Goal: Information Seeking & Learning: Learn about a topic

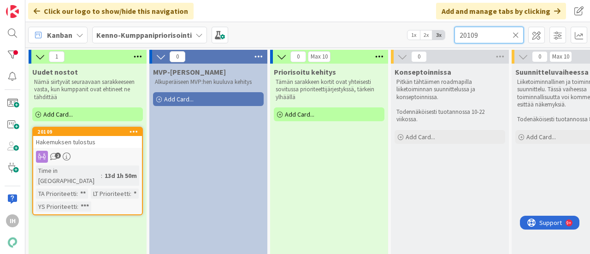
click at [485, 36] on input "20109" at bounding box center [488, 35] width 69 height 17
paste input "- 21008"
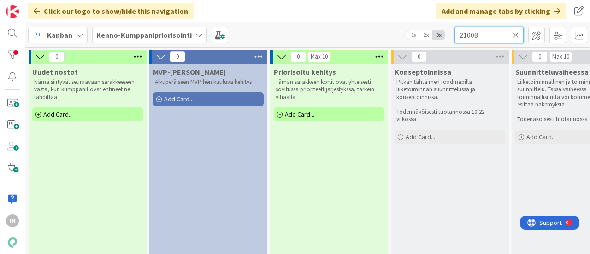
type input "21008"
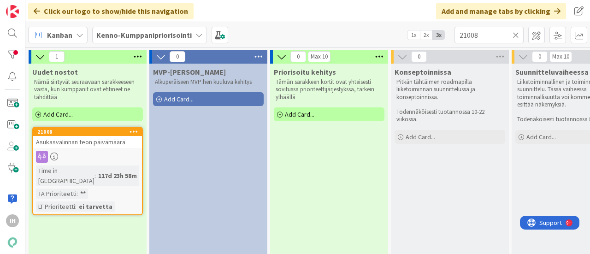
click at [88, 141] on span "Asukasvalinnan teon päivämäärä" at bounding box center [80, 142] width 89 height 8
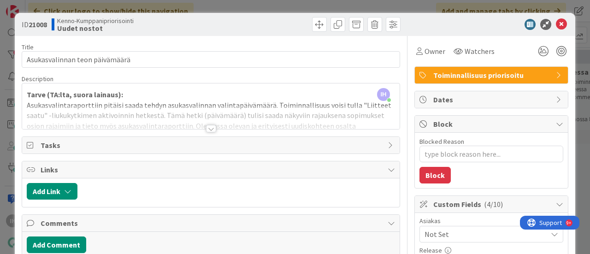
click at [208, 127] on div at bounding box center [211, 128] width 10 height 7
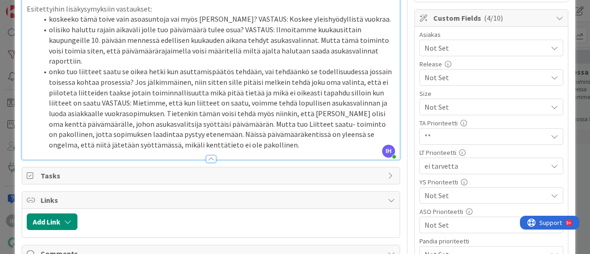
scroll to position [187, 0]
click at [433, 113] on span "Not Set" at bounding box center [483, 106] width 118 height 13
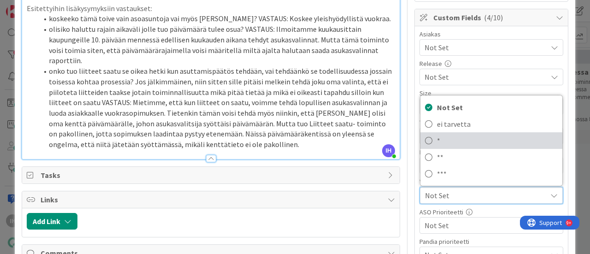
click at [437, 140] on span "*" at bounding box center [497, 141] width 121 height 14
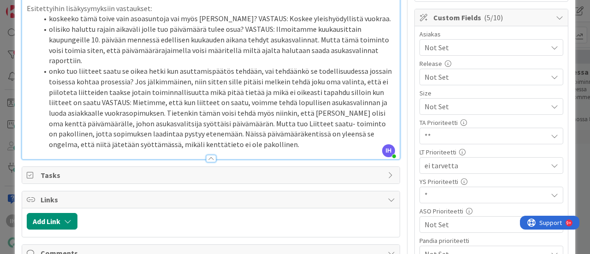
type textarea "x"
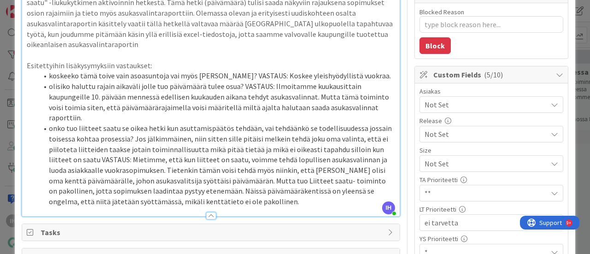
scroll to position [132, 0]
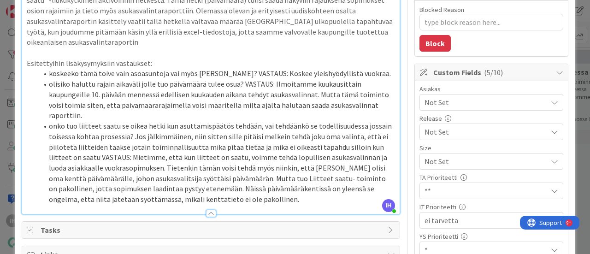
click at [306, 23] on p "Asukasvalintaraporttiin pitäisi saada tehdyn asukasvalinnan valintapäivämäärä. …" at bounding box center [211, 16] width 368 height 63
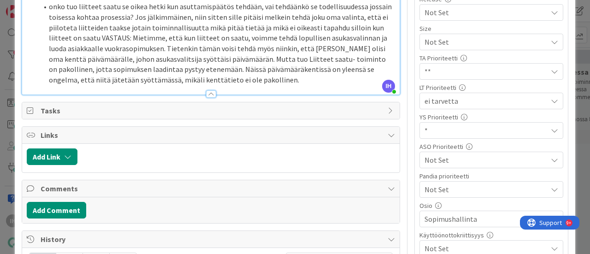
scroll to position [252, 0]
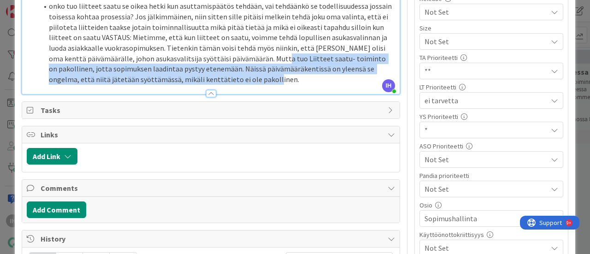
drag, startPoint x: 261, startPoint y: 79, endPoint x: 282, endPoint y: 58, distance: 30.0
click at [282, 58] on li "onko tuo liitteet saatu se oikea hetki kun asuttamispäätös tehdään, vai tehdään…" at bounding box center [216, 43] width 357 height 84
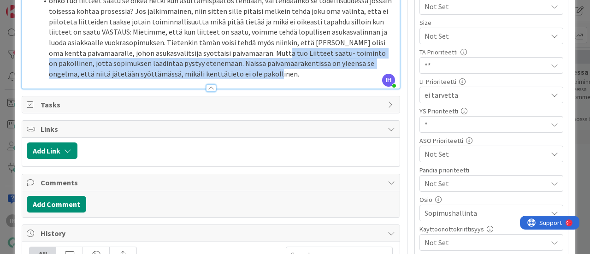
scroll to position [258, 0]
click at [230, 63] on li "onko tuo liitteet saatu se oikea hetki kun asuttamispäätös tehdään, vai tehdään…" at bounding box center [216, 37] width 357 height 84
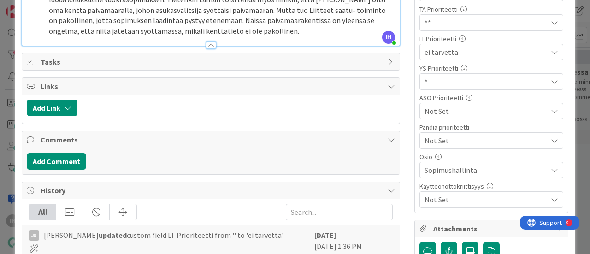
scroll to position [300, 0]
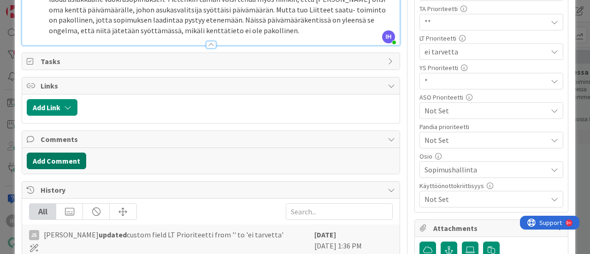
click at [65, 161] on button "Add Comment" at bounding box center [56, 161] width 59 height 17
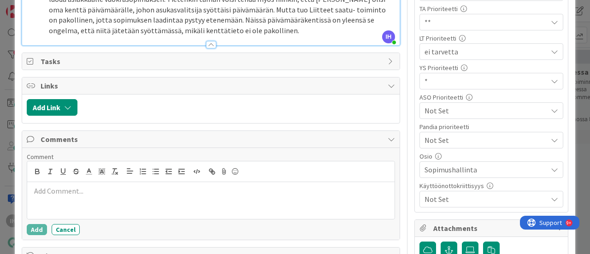
click at [56, 187] on p at bounding box center [211, 191] width 360 height 11
click at [73, 187] on p "Liitteet saatu, tai sopimuksen viimeistely" at bounding box center [211, 191] width 360 height 11
click at [165, 187] on p "Liitteet saatu tai sopimuksen viimeistely" at bounding box center [211, 191] width 360 height 11
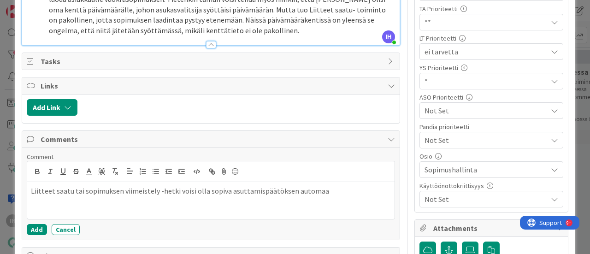
click at [224, 188] on p "Liitteet saatu tai sopimuksen viimeistely -hetki voisi olla sopiva asuttamispää…" at bounding box center [211, 191] width 360 height 11
drag, startPoint x: 324, startPoint y: 186, endPoint x: 289, endPoint y: 187, distance: 35.0
click at [289, 187] on p "Liitteet saatu tai sopimuksen viimeistely -hetki voisi olla sopiva asuttamispää…" at bounding box center [211, 191] width 360 height 11
click at [290, 186] on p "Liitteet saatu tai sopimuksen viimeistely -hetki voisi olla sopiva asuttamispää…" at bounding box center [211, 191] width 360 height 11
click at [374, 188] on p "Liitteet saatu tai sopimuksen viimeistely -hetki voisi olla sopiva asuttamispää…" at bounding box center [211, 191] width 360 height 11
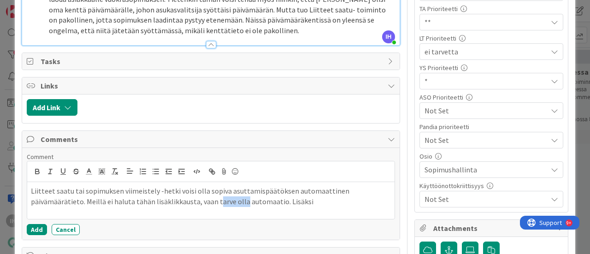
drag, startPoint x: 240, startPoint y: 200, endPoint x: 214, endPoint y: 203, distance: 26.0
click at [214, 203] on p "Liitteet saatu tai sopimuksen viimeistely -hetki voisi olla sopiva asuttamispää…" at bounding box center [211, 196] width 360 height 21
click at [62, 226] on button "Cancel" at bounding box center [66, 229] width 28 height 11
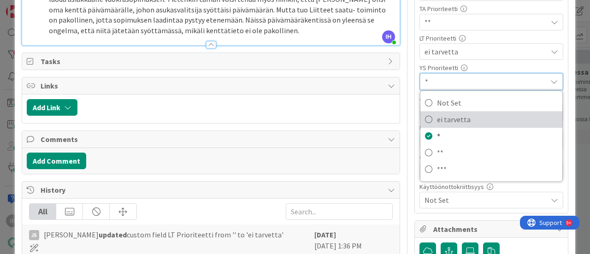
click at [437, 114] on span "ei tarvetta" at bounding box center [497, 119] width 121 height 14
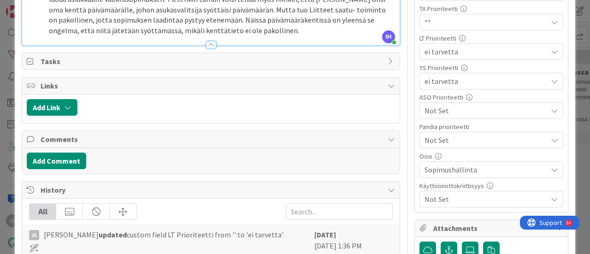
type textarea "x"
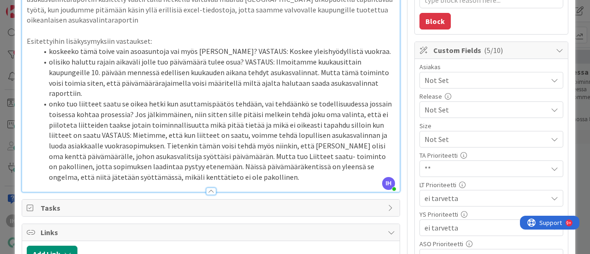
scroll to position [0, 0]
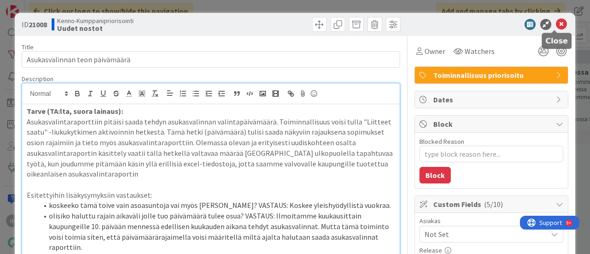
click at [556, 22] on icon at bounding box center [561, 24] width 11 height 11
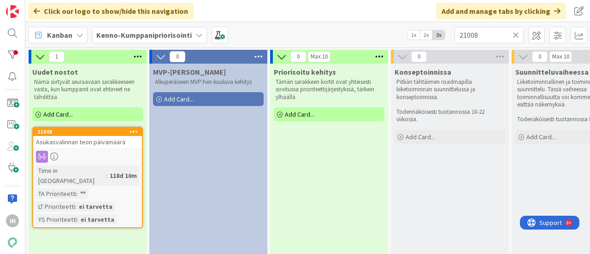
click at [516, 33] on icon at bounding box center [515, 35] width 6 height 8
click at [480, 38] on input "text" at bounding box center [488, 35] width 69 height 17
paste input "- 14871"
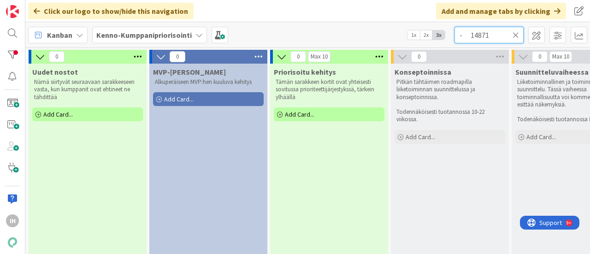
click at [471, 35] on input "- 14871" at bounding box center [488, 35] width 69 height 17
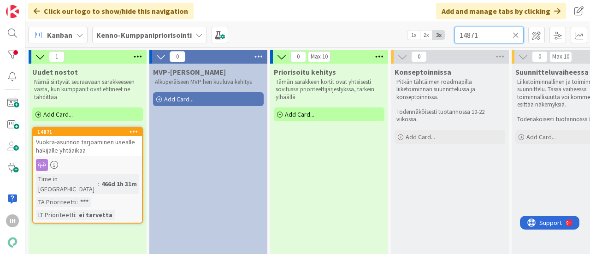
type input "14871"
click at [50, 145] on span "Vuokra-asunnon tarjoaminen usealle hakijalle yhtäaikaa" at bounding box center [85, 146] width 99 height 17
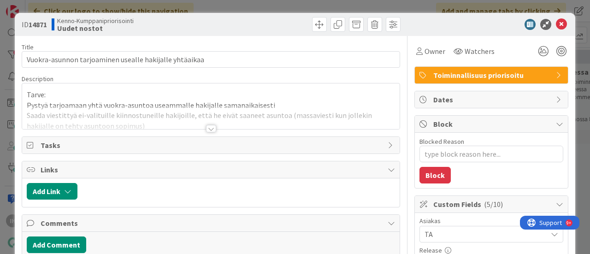
click at [208, 129] on div at bounding box center [211, 128] width 10 height 7
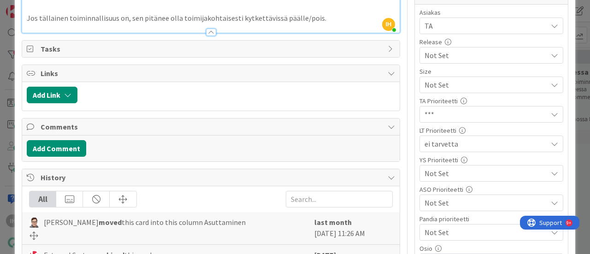
scroll to position [214, 0]
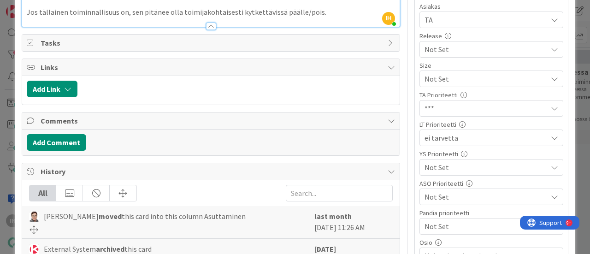
click at [445, 85] on span "Not Set" at bounding box center [483, 78] width 118 height 13
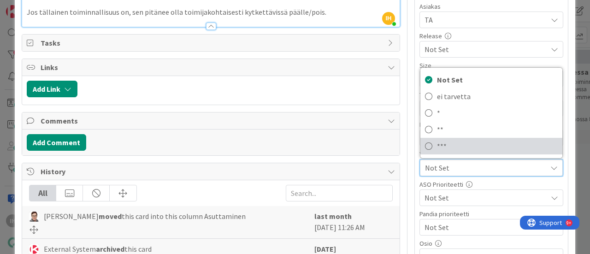
click at [426, 141] on link "***" at bounding box center [491, 146] width 142 height 17
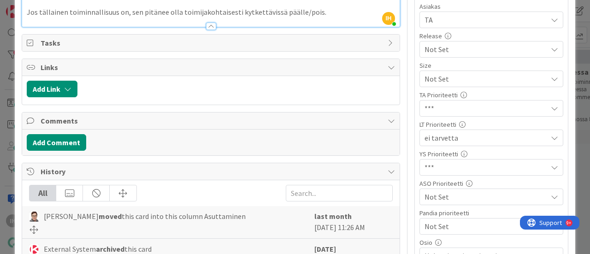
click at [427, 85] on span "***" at bounding box center [483, 78] width 118 height 13
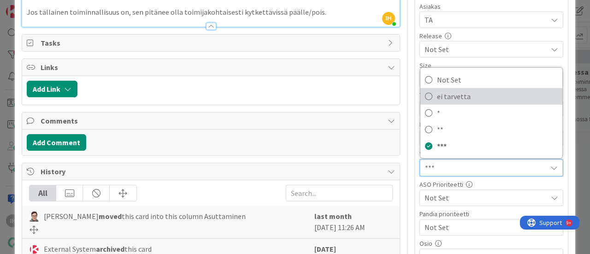
click at [437, 93] on span "ei tarvetta" at bounding box center [497, 96] width 121 height 14
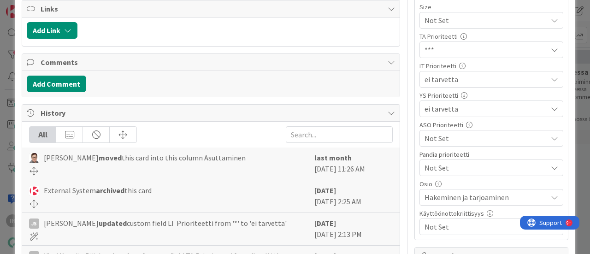
scroll to position [0, 0]
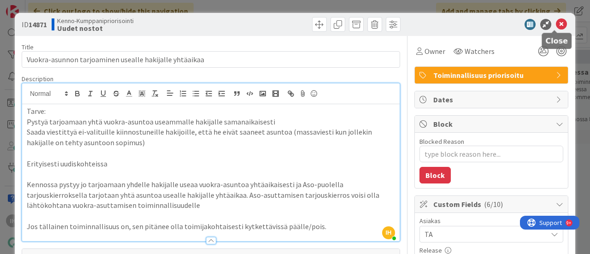
click at [556, 22] on icon at bounding box center [561, 24] width 11 height 11
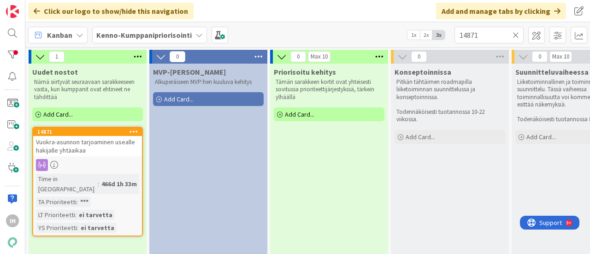
click at [110, 149] on div "Vuokra-asunnon tarjoaminen usealle hakijalle yhtäaikaa" at bounding box center [87, 146] width 109 height 20
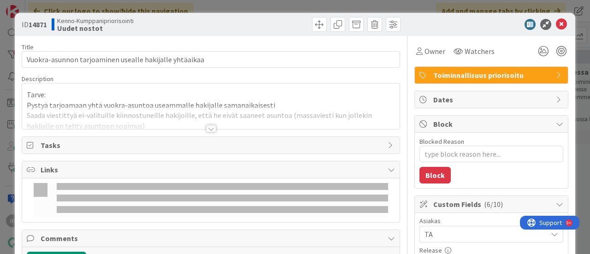
type textarea "x"
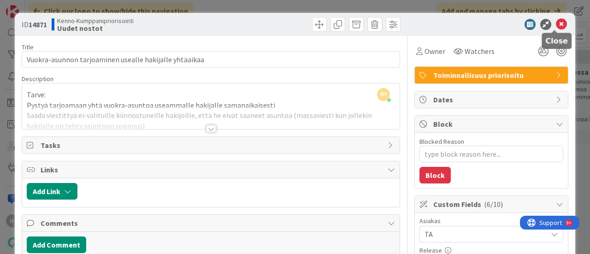
click at [558, 22] on icon at bounding box center [561, 24] width 11 height 11
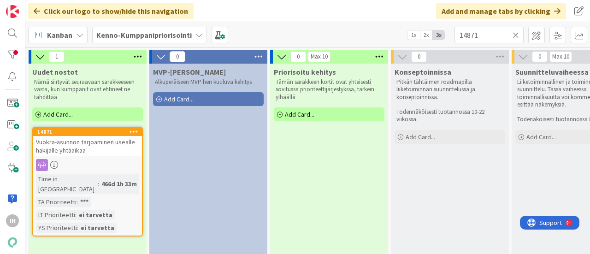
click at [513, 33] on icon at bounding box center [515, 35] width 6 height 8
click at [490, 35] on input "text" at bounding box center [488, 35] width 69 height 17
paste input "- 20560"
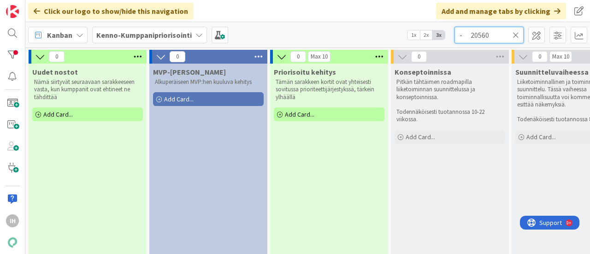
click at [471, 36] on input "- 20560" at bounding box center [488, 35] width 69 height 17
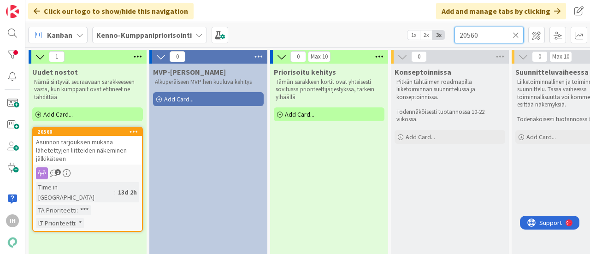
type input "20560"
click at [77, 150] on span "Asunnon tarjouksen mukana lähetettyjen liitteiden näkeminen jälkikäteen" at bounding box center [81, 150] width 91 height 25
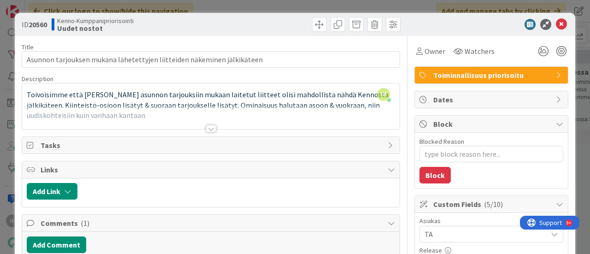
click at [209, 125] on div at bounding box center [211, 128] width 10 height 7
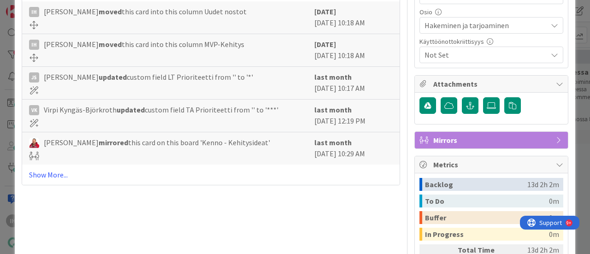
scroll to position [445, 0]
click at [54, 169] on link "Show More..." at bounding box center [211, 174] width 364 height 11
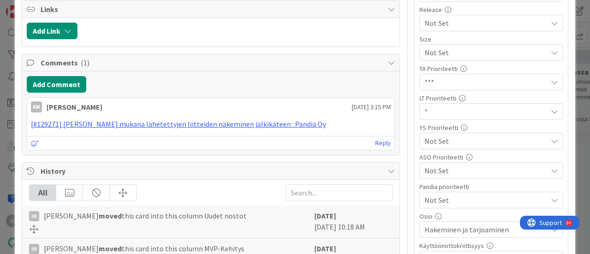
scroll to position [199, 0]
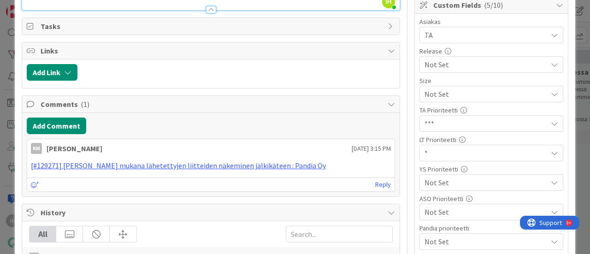
click at [71, 105] on span "Comments ( 1 )" at bounding box center [212, 104] width 342 height 11
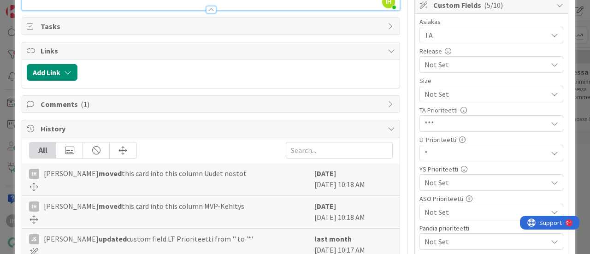
click at [71, 105] on span "Comments ( 1 )" at bounding box center [212, 104] width 342 height 11
type textarea "x"
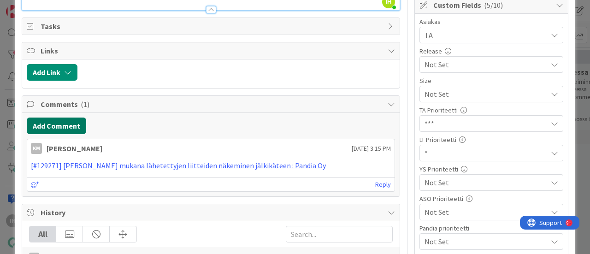
click at [55, 129] on button "Add Comment" at bounding box center [56, 126] width 59 height 17
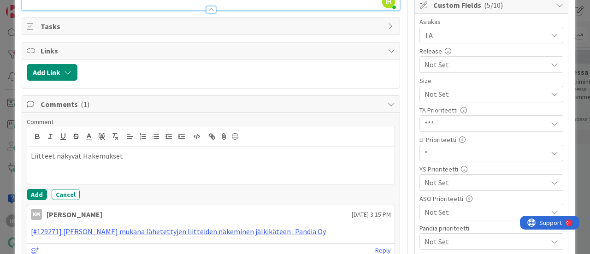
click at [35, 156] on p "Liitteet näkyvät Hakemukset" at bounding box center [211, 156] width 360 height 11
click at [202, 153] on p "Tarjouksella lähetetyt liitteet näkyvät Hakemukset" at bounding box center [211, 156] width 360 height 11
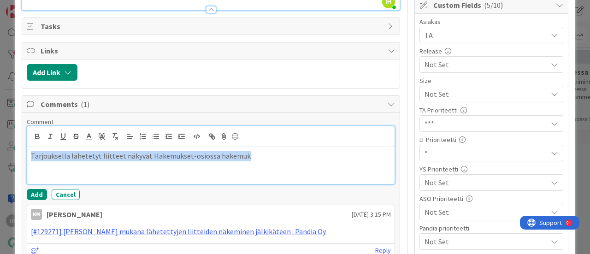
drag, startPoint x: 241, startPoint y: 153, endPoint x: 3, endPoint y: 154, distance: 237.8
click at [3, 154] on div "ID 20560 Kenno-Kumppanipriorisointi Uudet nostot Title 71 / 128 Asunnon tarjouk…" at bounding box center [295, 127] width 590 height 254
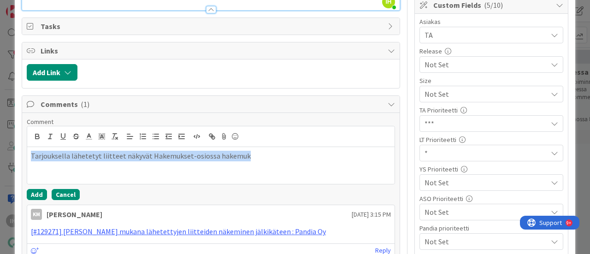
click at [65, 191] on button "Cancel" at bounding box center [66, 194] width 28 height 11
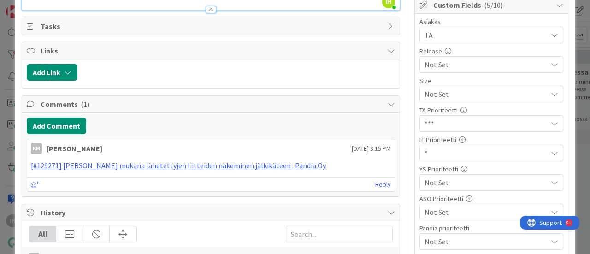
click at [450, 102] on div "Not Set" at bounding box center [491, 94] width 144 height 17
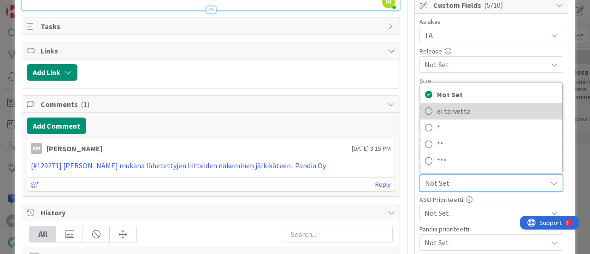
click at [437, 107] on span "ei tarvetta" at bounding box center [497, 111] width 121 height 14
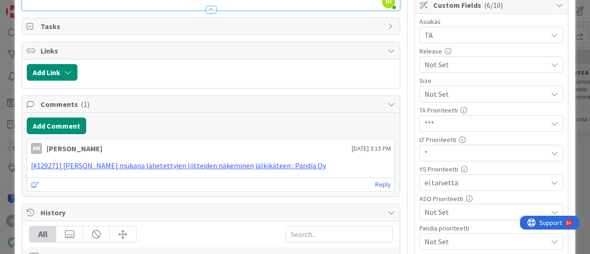
type textarea "x"
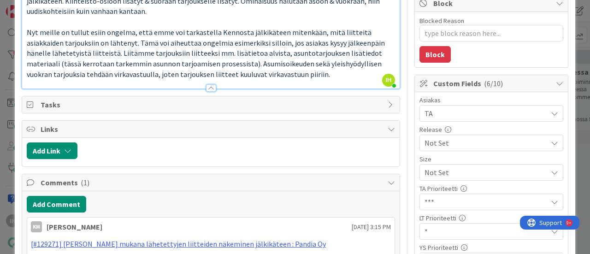
scroll to position [0, 0]
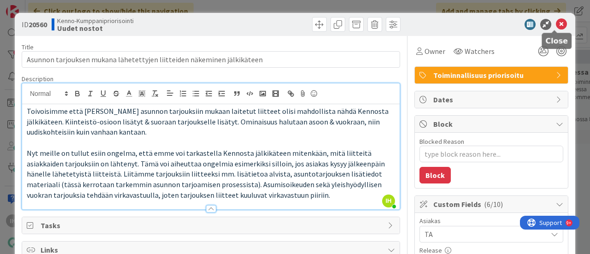
click at [557, 26] on icon at bounding box center [561, 24] width 11 height 11
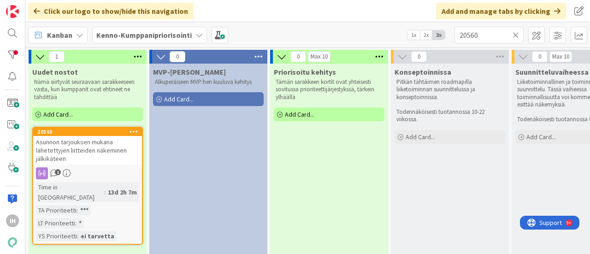
click at [515, 36] on icon at bounding box center [515, 35] width 6 height 8
click at [483, 29] on input "text" at bounding box center [488, 35] width 69 height 17
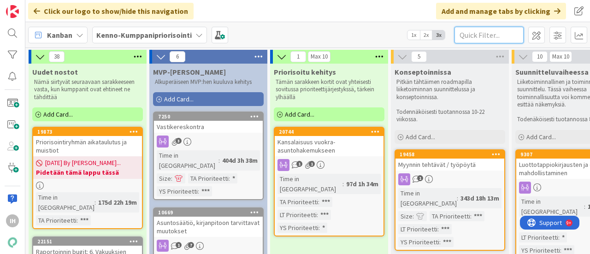
paste input "- 4771"
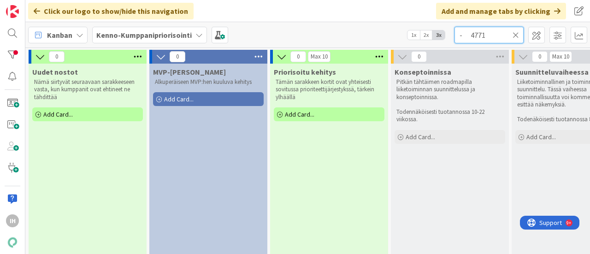
click at [471, 35] on input "- 4771" at bounding box center [488, 35] width 69 height 17
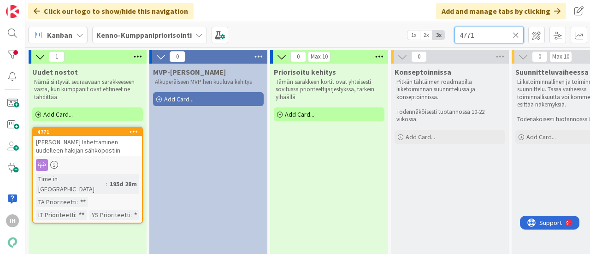
type input "4771"
click at [67, 143] on span "[PERSON_NAME] lähettäminen uudelleen hakijan sähköpostiin" at bounding box center [78, 146] width 84 height 17
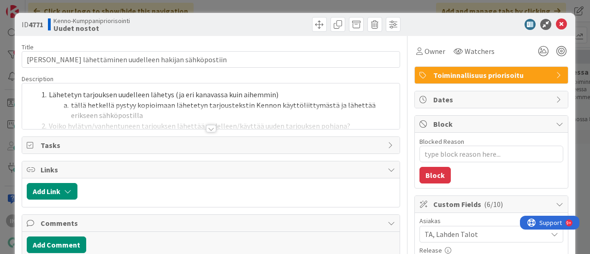
click at [208, 127] on div at bounding box center [211, 128] width 10 height 7
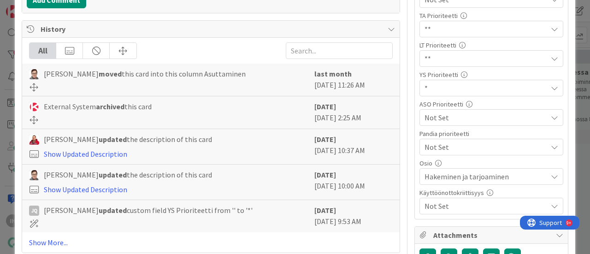
scroll to position [363, 0]
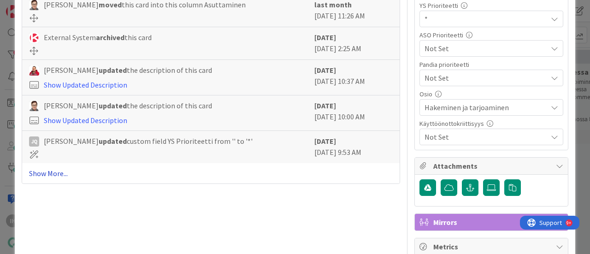
click at [60, 173] on link "Show More..." at bounding box center [211, 173] width 364 height 11
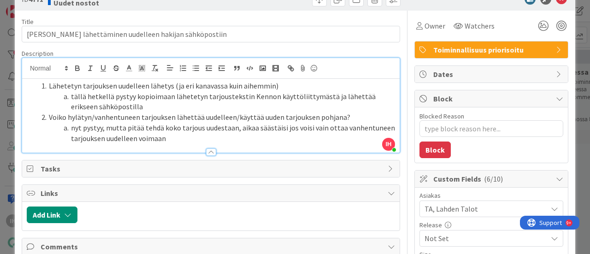
scroll to position [26, 0]
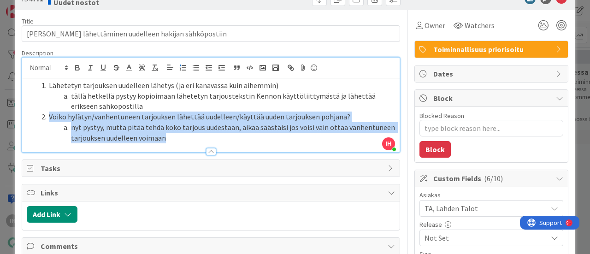
drag, startPoint x: 164, startPoint y: 140, endPoint x: 44, endPoint y: 119, distance: 121.5
click at [44, 119] on ol "Lähetetyn tarjouksen uudelleen lähetys (ja eri kanavassa kuin aihemmin) tällä h…" at bounding box center [211, 111] width 368 height 63
click at [48, 129] on li "nyt pystyy, mutta pitää tehdä koko tarjous uudestaan, aikaa säästäisi jos voisi…" at bounding box center [216, 132] width 357 height 21
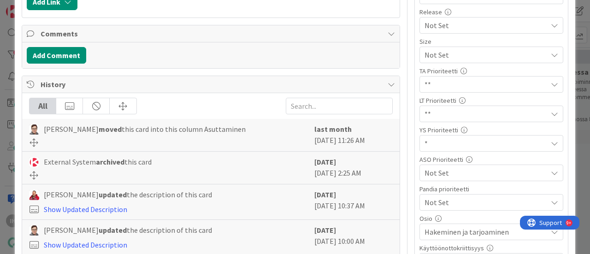
scroll to position [241, 0]
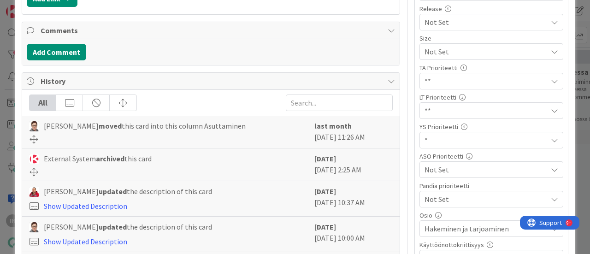
click at [458, 58] on span "*" at bounding box center [483, 51] width 118 height 13
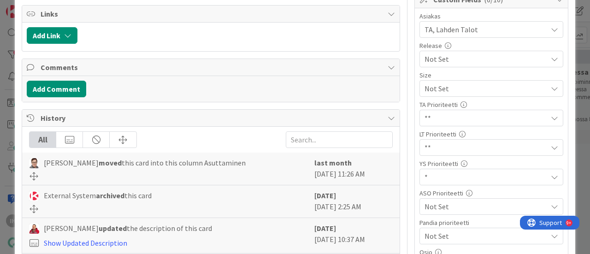
scroll to position [205, 0]
click at [433, 94] on span "*" at bounding box center [483, 88] width 118 height 13
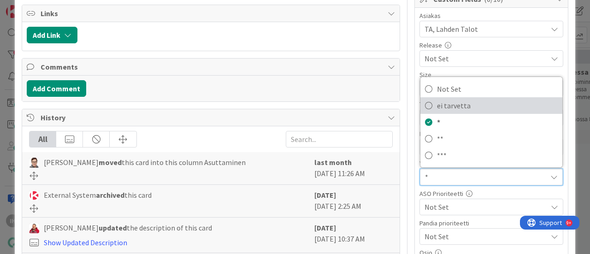
click at [457, 100] on span "ei tarvetta" at bounding box center [497, 106] width 121 height 14
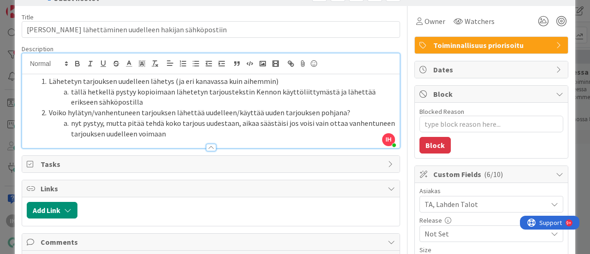
scroll to position [0, 0]
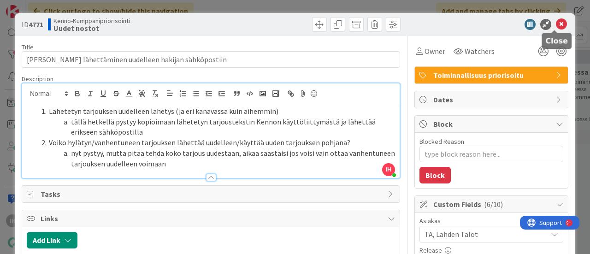
click at [556, 22] on icon at bounding box center [561, 24] width 11 height 11
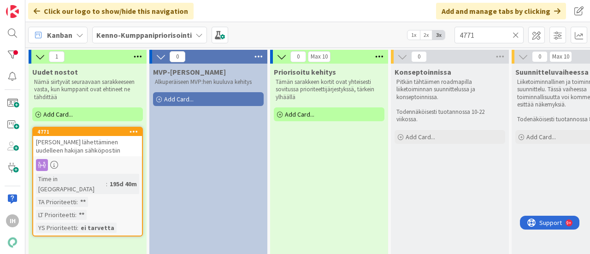
click at [66, 156] on div "[PERSON_NAME] lähettäminen uudelleen hakijan sähköpostiin" at bounding box center [87, 146] width 109 height 20
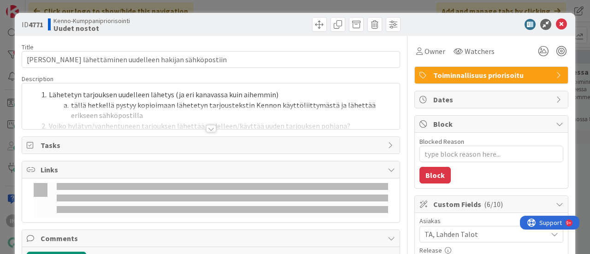
type textarea "x"
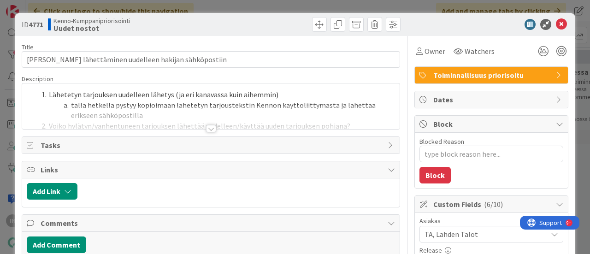
drag, startPoint x: 206, startPoint y: 126, endPoint x: 191, endPoint y: 130, distance: 15.5
click at [206, 126] on div at bounding box center [211, 128] width 10 height 7
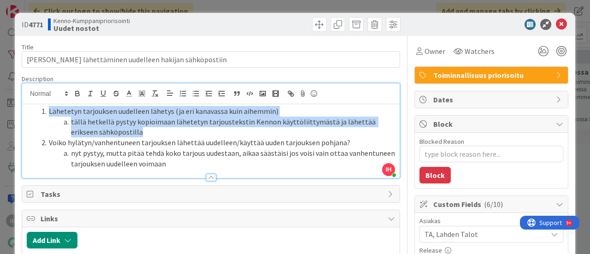
drag, startPoint x: 112, startPoint y: 133, endPoint x: 47, endPoint y: 112, distance: 67.8
click at [47, 112] on ol "Lähetetyn tarjouksen uudelleen lähetys (ja eri kanavassa kuin aihemmin) tällä h…" at bounding box center [211, 137] width 368 height 63
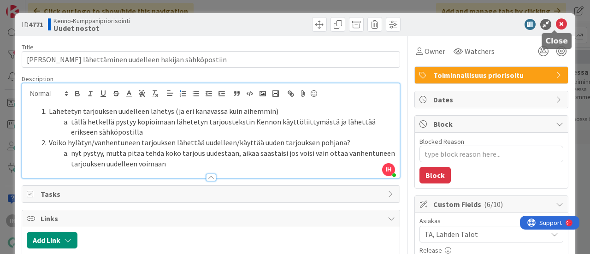
click at [556, 23] on icon at bounding box center [561, 24] width 11 height 11
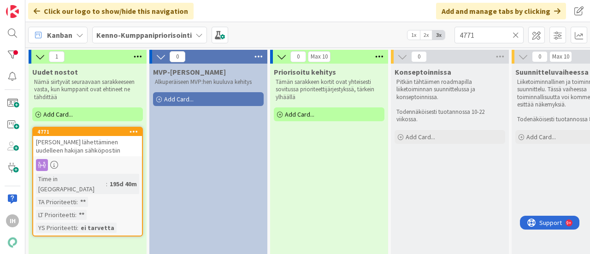
click at [516, 31] on icon at bounding box center [515, 35] width 6 height 8
click at [478, 31] on input "text" at bounding box center [488, 35] width 69 height 17
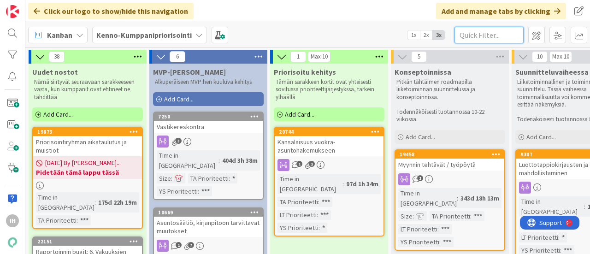
paste input "- 19850"
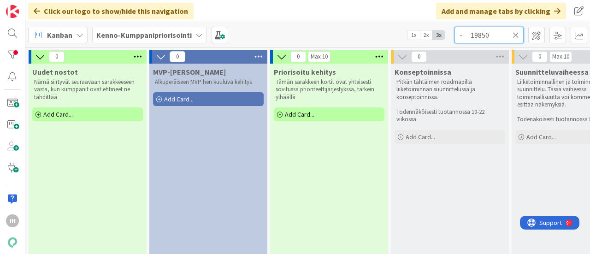
click at [471, 35] on input "- 19850" at bounding box center [488, 35] width 69 height 17
type input "19850"
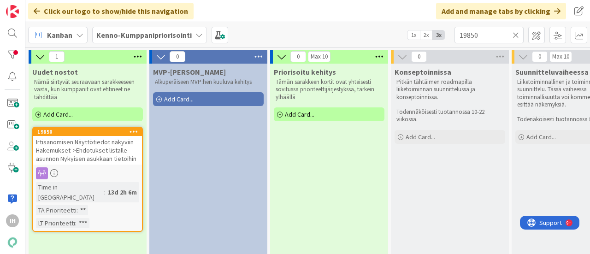
click at [79, 152] on span "Irtisanomisen Näyttötiedot näkyviin Hakemukset->Ehdotukset listalle asunnon Nyk…" at bounding box center [86, 150] width 100 height 25
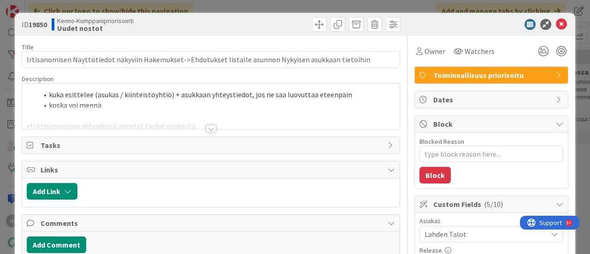
click at [207, 130] on div at bounding box center [211, 128] width 10 height 7
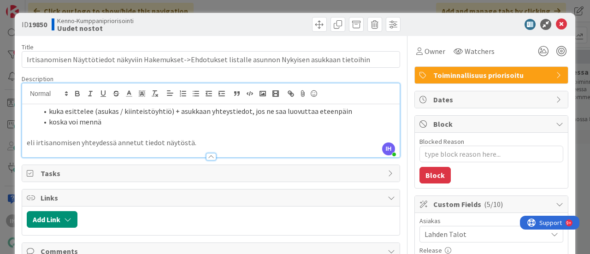
click at [207, 130] on p at bounding box center [211, 132] width 368 height 11
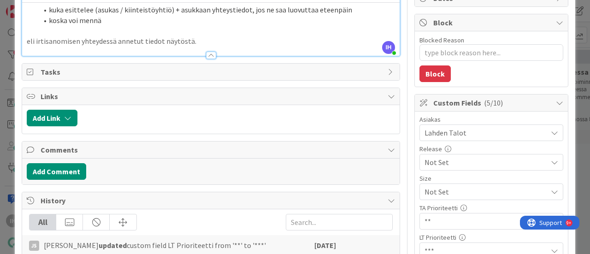
scroll to position [159, 0]
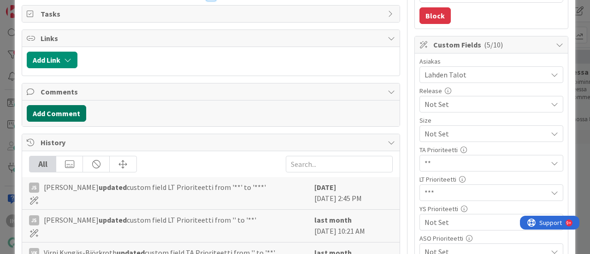
click at [55, 112] on button "Add Comment" at bounding box center [56, 113] width 59 height 17
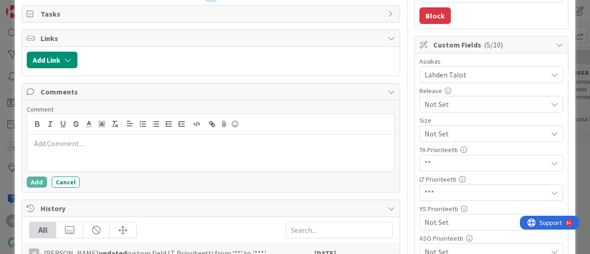
click at [60, 141] on p at bounding box center [211, 143] width 360 height 11
click at [56, 183] on button "Cancel" at bounding box center [66, 182] width 28 height 11
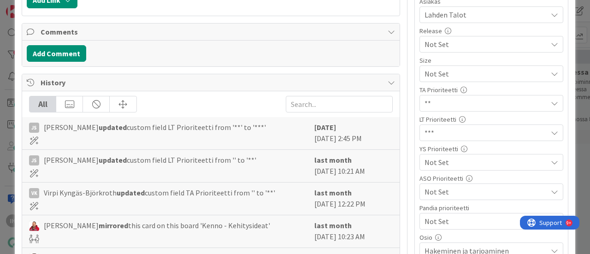
scroll to position [220, 0]
click at [432, 80] on span "Not Set" at bounding box center [483, 73] width 118 height 13
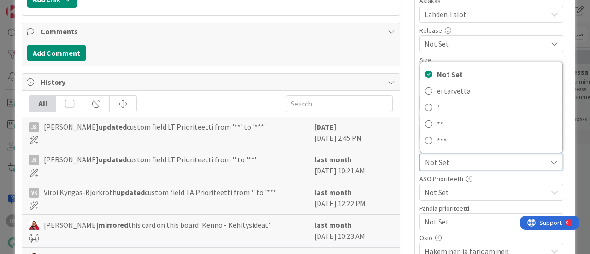
click at [402, 126] on div "Title 103 / 128 Irtisanomisen Näyttötiedot näkyviin Hakemukset->Ehdotukset list…" at bounding box center [295, 186] width 547 height 740
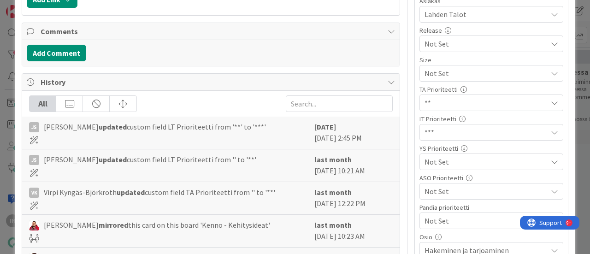
click at [402, 126] on div "Title 103 / 128 Irtisanomisen Näyttötiedot näkyviin Hakemukset->Ehdotukset list…" at bounding box center [295, 185] width 547 height 739
click at [425, 80] on span "Not Set" at bounding box center [483, 73] width 118 height 13
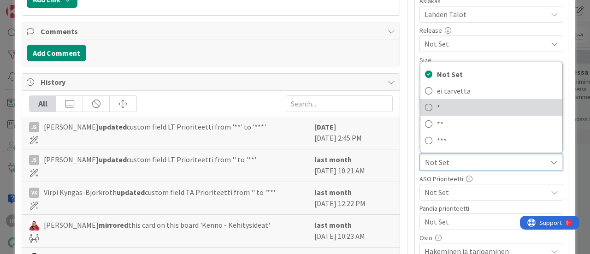
click at [425, 104] on icon at bounding box center [428, 107] width 7 height 14
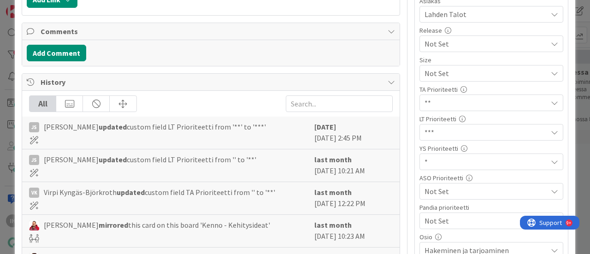
type textarea "x"
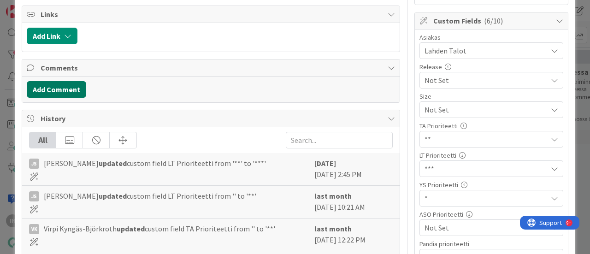
scroll to position [184, 0]
click at [60, 83] on button "Add Comment" at bounding box center [56, 89] width 59 height 17
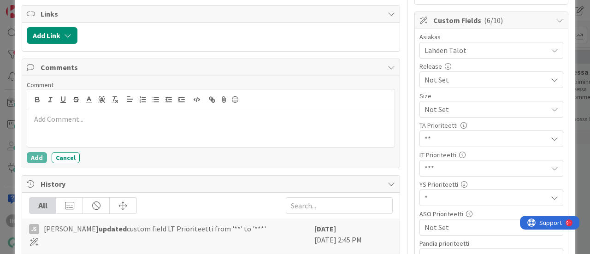
click at [72, 119] on p at bounding box center [211, 119] width 360 height 11
drag, startPoint x: 169, startPoint y: 118, endPoint x: 180, endPoint y: 117, distance: 11.6
click at [169, 118] on p "Ehdotukset listan lisäksi olisi hyödyllistä, että voimassaolevall" at bounding box center [211, 119] width 360 height 11
click at [268, 117] on p "Ehdotukset listan lisäksi olisi hyödyllistä, että tieto olisi voimassaolevall" at bounding box center [211, 119] width 360 height 11
click at [200, 118] on p "Ehdotukset listan lisäksi olisi hyödyllistä, että tieto olisi voimassaolevalla" at bounding box center [211, 119] width 360 height 11
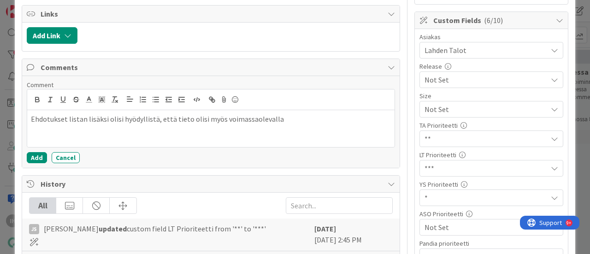
click at [288, 116] on p "Ehdotukset listan lisäksi olisi hyödyllistä, että tieto olisi myös voimassaolev…" at bounding box center [211, 119] width 360 height 11
click at [312, 137] on div "Ehdotukset listan lisäksi olisi hyödyllistä, että tieto olisi myös voimassaolev…" at bounding box center [210, 128] width 367 height 37
click at [313, 118] on p "Ehdotukset listan lisäksi olisi hyödyllistä, että tieto olisi myös voimassaolev…" at bounding box center [211, 124] width 360 height 21
click at [155, 129] on p "Ehdotukset listan lisäksi olisi hyödyllistä, että tieto olisi myös voimassaolev…" at bounding box center [211, 124] width 360 height 21
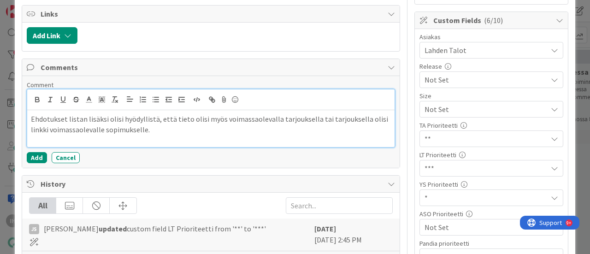
click at [247, 125] on p "Ehdotukset listan lisäksi olisi hyödyllistä, että tieto olisi myös voimassaolev…" at bounding box center [211, 124] width 360 height 21
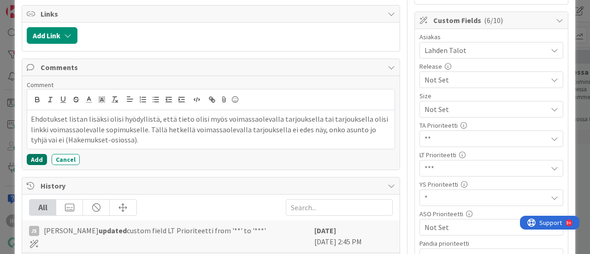
click at [28, 154] on button "Add" at bounding box center [37, 159] width 20 height 11
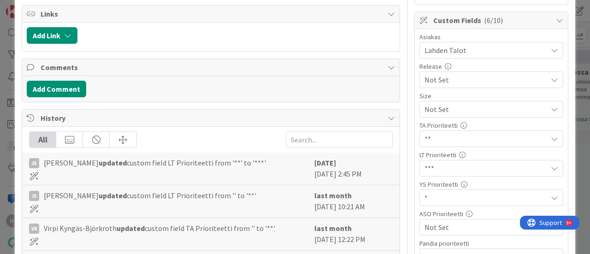
type textarea "x"
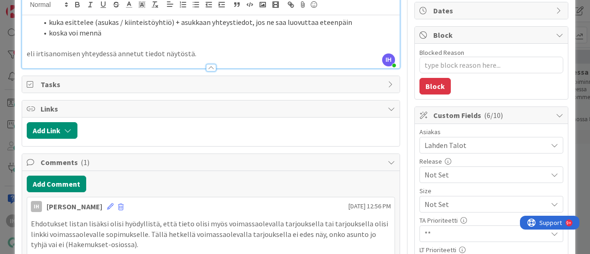
scroll to position [0, 0]
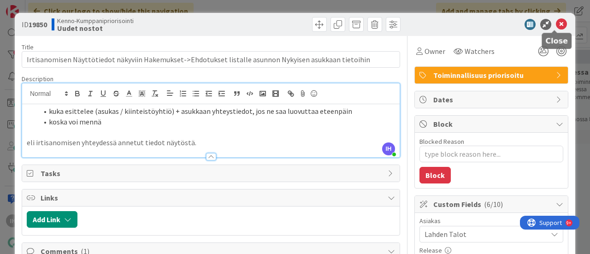
click at [556, 23] on icon at bounding box center [561, 24] width 11 height 11
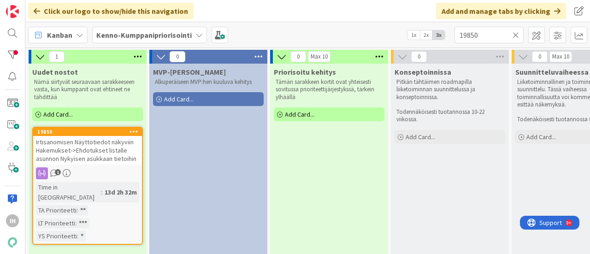
click at [514, 37] on icon at bounding box center [515, 35] width 6 height 8
click at [482, 36] on input "text" at bounding box center [488, 35] width 69 height 17
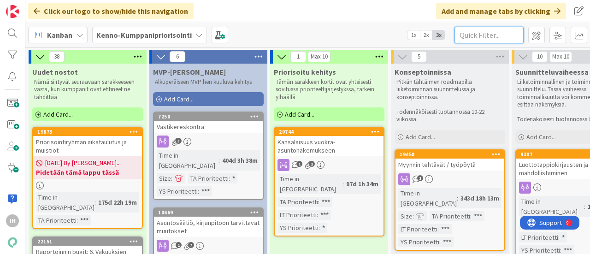
paste input "- 22658"
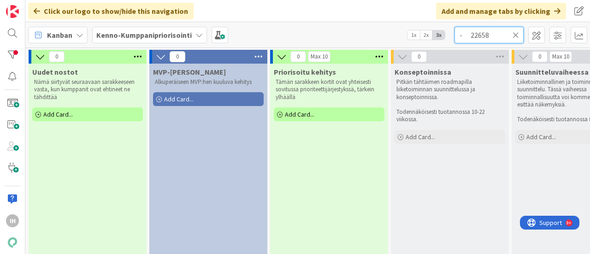
click at [471, 36] on input "- 22658" at bounding box center [488, 35] width 69 height 17
type input "22658"
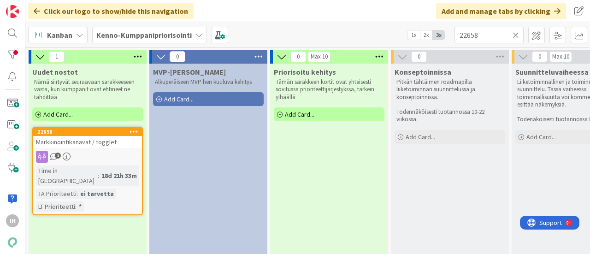
click at [103, 139] on span "Markkinointikanavat / togglet" at bounding box center [76, 142] width 81 height 8
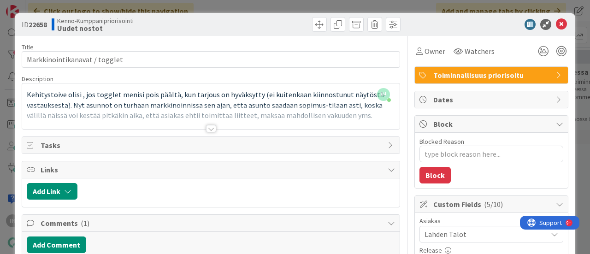
click at [209, 126] on div at bounding box center [211, 128] width 10 height 7
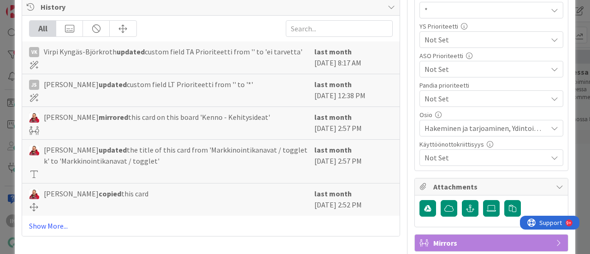
scroll to position [342, 0]
click at [41, 223] on link "Show More..." at bounding box center [211, 225] width 364 height 11
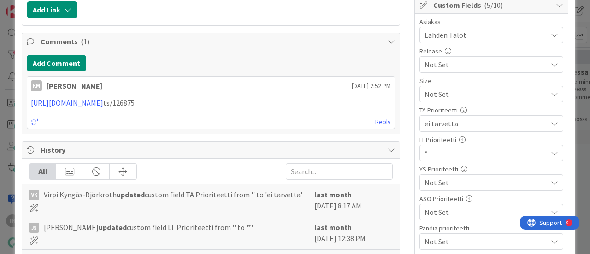
scroll to position [198, 0]
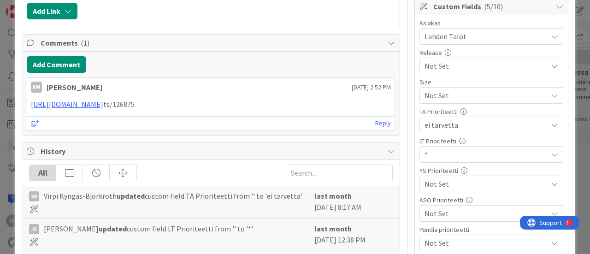
click at [425, 102] on span "Not Set" at bounding box center [483, 95] width 118 height 13
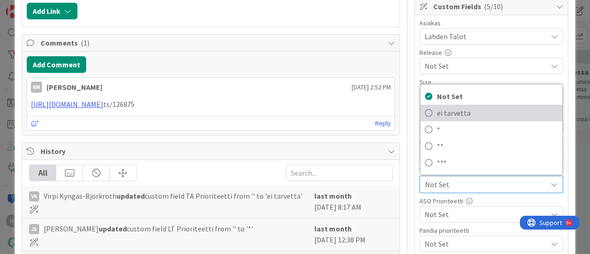
click at [460, 105] on link "ei tarvetta" at bounding box center [491, 113] width 142 height 17
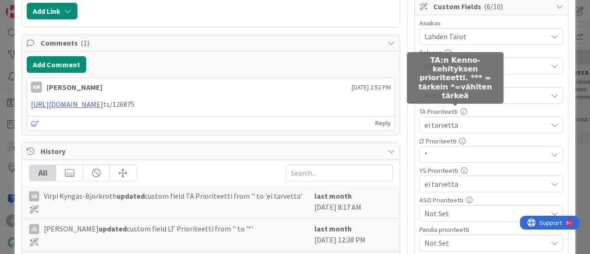
type textarea "x"
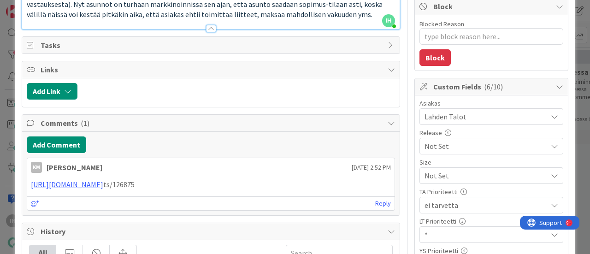
scroll to position [179, 0]
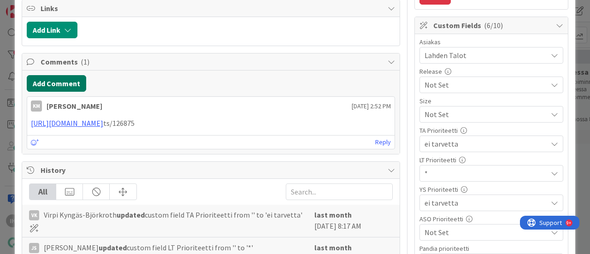
click at [69, 76] on button "Add Comment" at bounding box center [56, 83] width 59 height 17
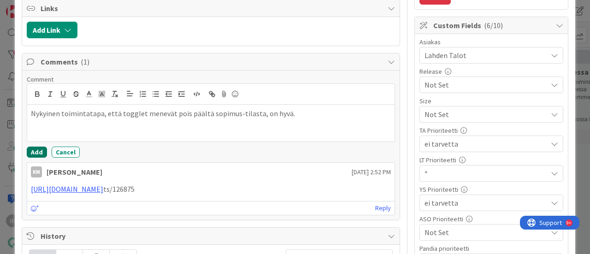
click at [38, 147] on button "Add" at bounding box center [37, 152] width 20 height 11
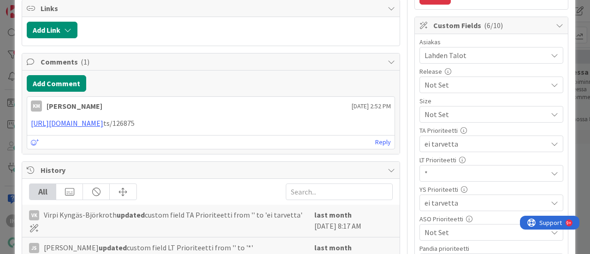
type textarea "x"
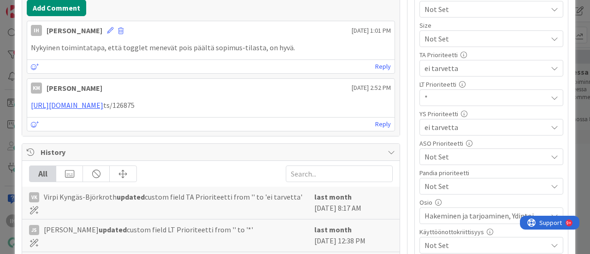
scroll to position [0, 0]
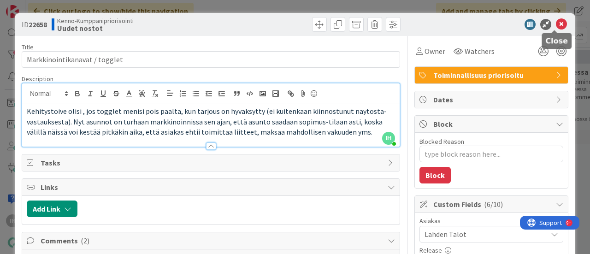
click at [557, 19] on icon at bounding box center [561, 24] width 11 height 11
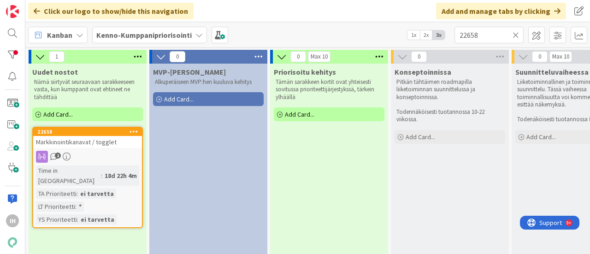
click at [514, 33] on icon at bounding box center [515, 35] width 6 height 8
click at [477, 35] on input "text" at bounding box center [488, 35] width 69 height 17
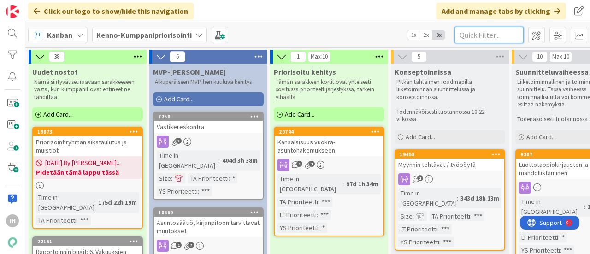
paste input "- 22261"
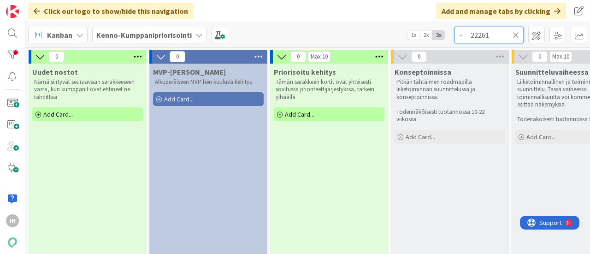
click at [472, 35] on input "- 22261" at bounding box center [488, 35] width 69 height 17
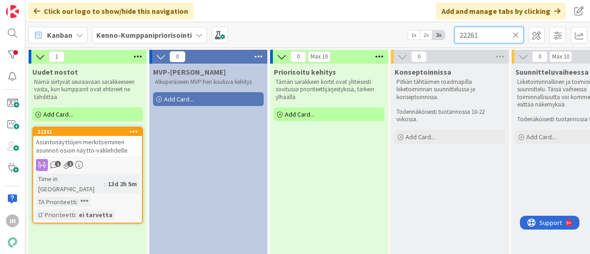
type input "22261"
click at [96, 147] on span "Asuntonäyttöjen merkitseminen asunnot-osion näyttö-välilehdelle" at bounding box center [82, 146] width 92 height 17
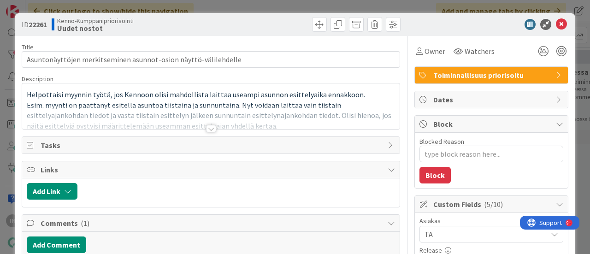
click at [210, 126] on div at bounding box center [211, 128] width 10 height 7
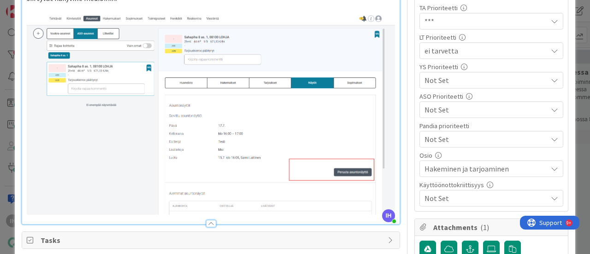
scroll to position [301, 0]
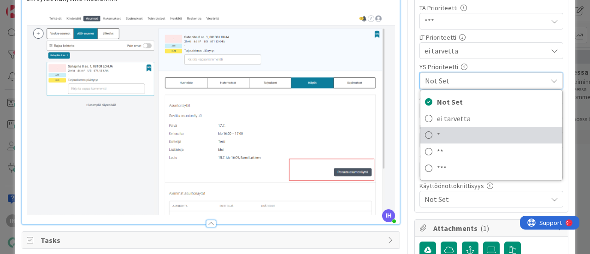
click at [437, 136] on span "*" at bounding box center [497, 135] width 121 height 14
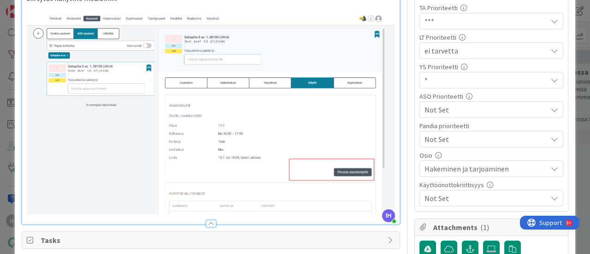
type textarea "x"
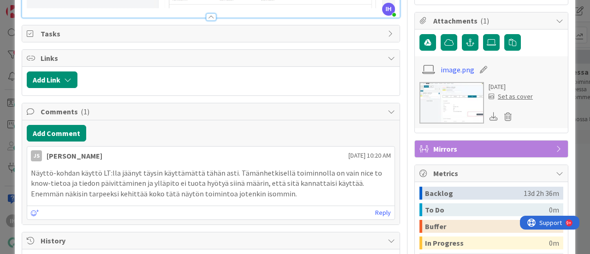
scroll to position [511, 0]
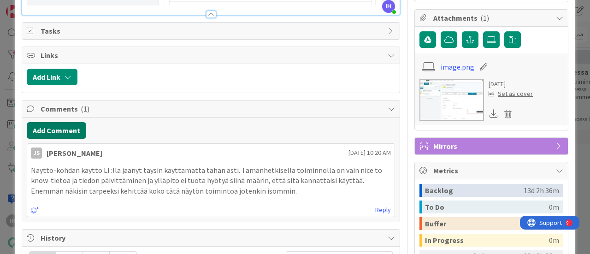
click at [51, 122] on button "Add Comment" at bounding box center [56, 130] width 59 height 17
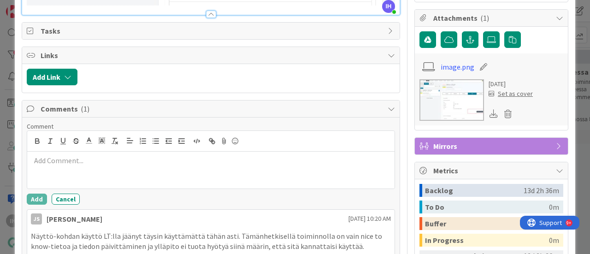
click at [60, 164] on div at bounding box center [210, 170] width 367 height 37
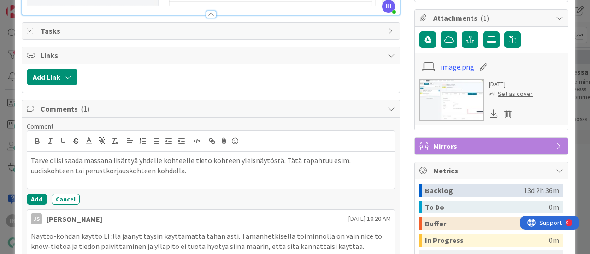
click at [58, 166] on p "Tarve olisi saada massana lisättyä yhdelle kohteelle tieto kohteen yleisnäytöst…" at bounding box center [211, 165] width 360 height 21
click at [200, 172] on div "Tarve olisi saada massana lisättyä yhdelle kohteelle tieto kohteen yleisnäytöst…" at bounding box center [210, 170] width 367 height 37
drag, startPoint x: 188, startPoint y: 156, endPoint x: 135, endPoint y: 154, distance: 53.0
click at [135, 155] on p "Tarve olisi saada massana lisättyä yhdelle kohteelle tieto kohteen yleisnäytöst…" at bounding box center [211, 165] width 360 height 21
click at [196, 163] on p "Tarve olisi saada massana lisättyä yhden kohteen kaikille (vapaille) huoneistoi…" at bounding box center [211, 165] width 360 height 21
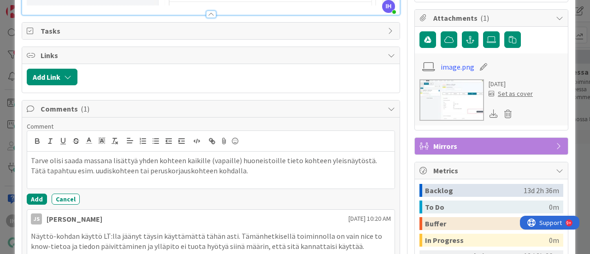
click at [236, 165] on p "Tarve olisi saada massana lisättyä yhden kohteen kaikille (vapaille) huoneistoi…" at bounding box center [211, 165] width 360 height 21
click at [30, 194] on button "Add" at bounding box center [37, 199] width 20 height 11
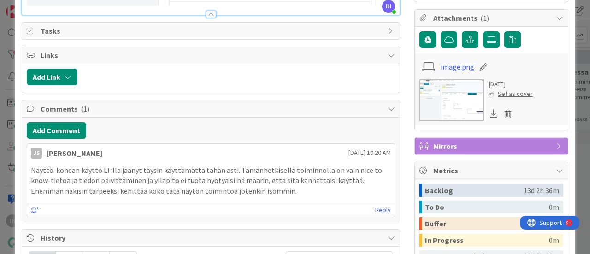
type textarea "x"
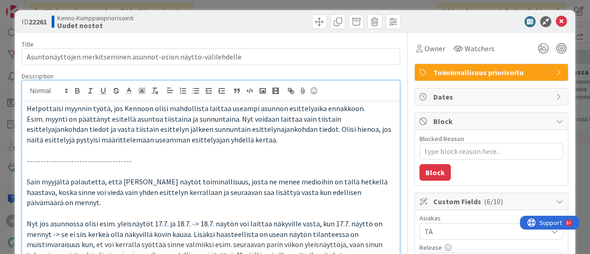
scroll to position [0, 0]
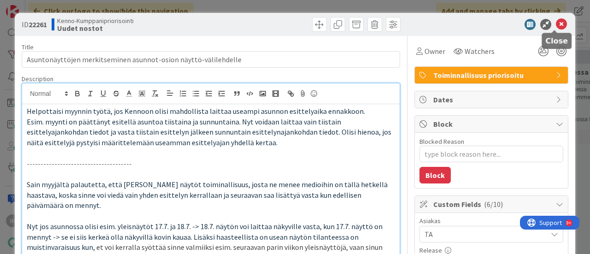
click at [556, 23] on icon at bounding box center [561, 24] width 11 height 11
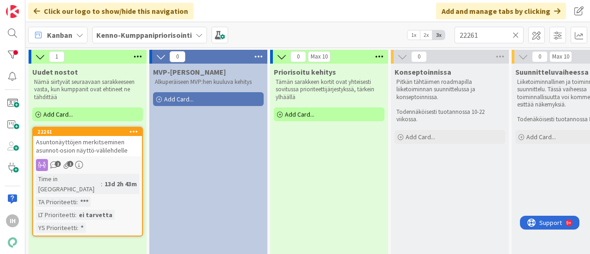
click at [518, 37] on icon at bounding box center [515, 35] width 6 height 8
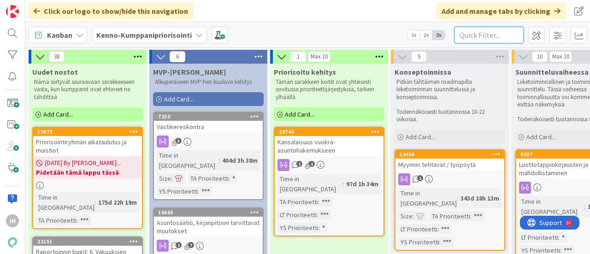
click at [466, 34] on input "text" at bounding box center [488, 35] width 69 height 17
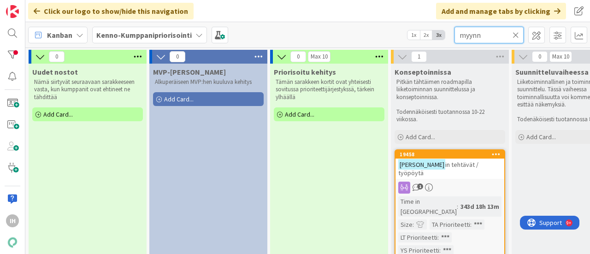
type input "myynn"
click at [453, 170] on div "Myynn in tehtävät / työpöytä" at bounding box center [449, 169] width 109 height 20
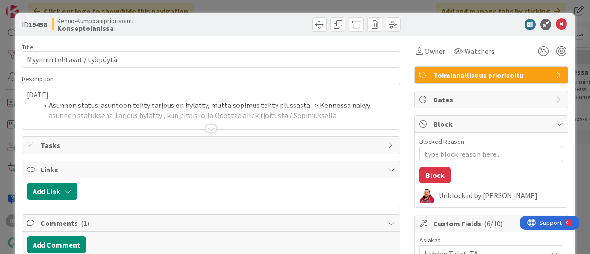
click at [206, 127] on div at bounding box center [211, 128] width 10 height 7
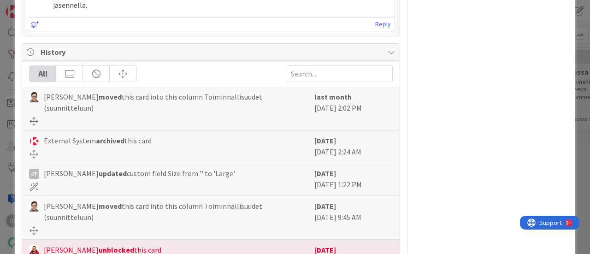
scroll to position [821, 0]
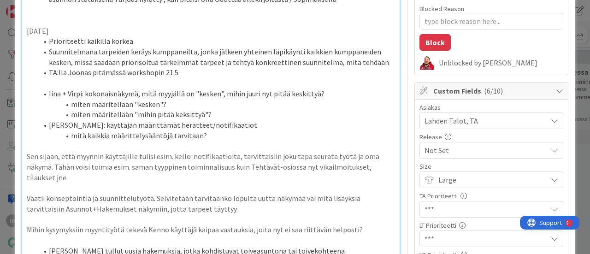
scroll to position [173, 0]
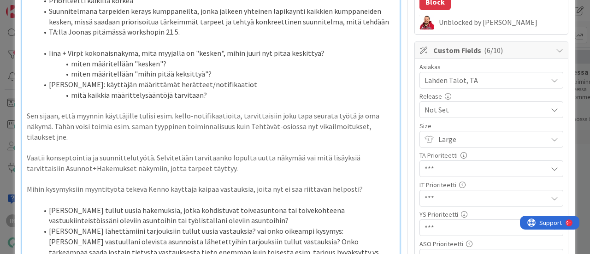
click at [494, 72] on div "Lahden Talot, TA" at bounding box center [491, 80] width 144 height 17
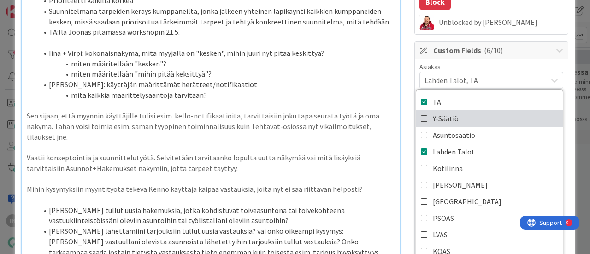
click at [421, 115] on icon at bounding box center [424, 119] width 7 height 14
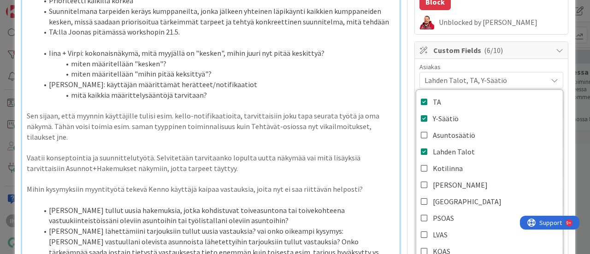
type textarea "x"
click at [373, 70] on li "miten määritellään "mihin pitää keksittyä"?" at bounding box center [216, 74] width 357 height 11
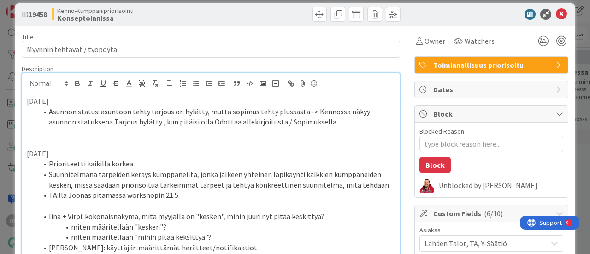
scroll to position [0, 0]
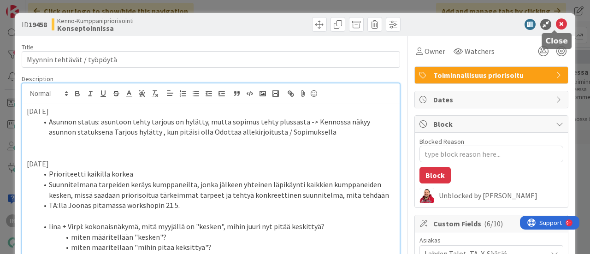
click at [556, 23] on icon at bounding box center [561, 24] width 11 height 11
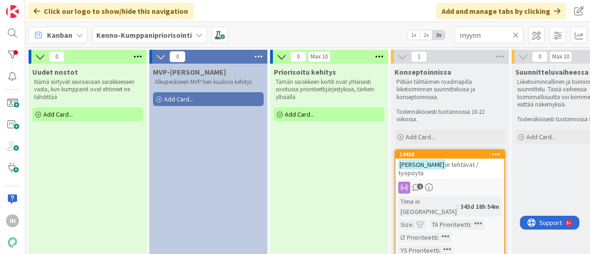
click at [516, 35] on icon at bounding box center [515, 35] width 6 height 8
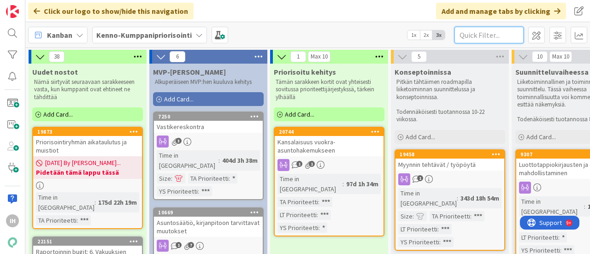
click at [480, 36] on input "text" at bounding box center [488, 35] width 69 height 17
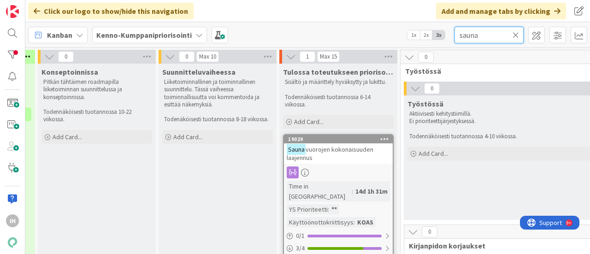
scroll to position [0, 355]
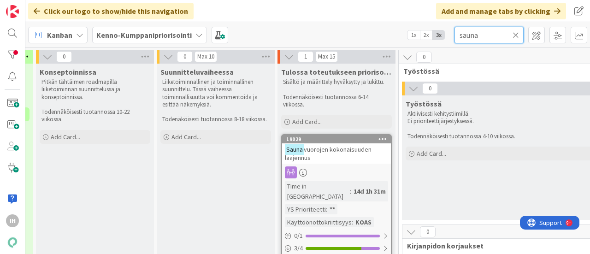
type input "sauna"
click at [341, 164] on link "19029 Sauna vuorojen kokonaisuuden laajennus Time in [GEOGRAPHIC_DATA] : 14d 1h…" at bounding box center [336, 200] width 111 height 133
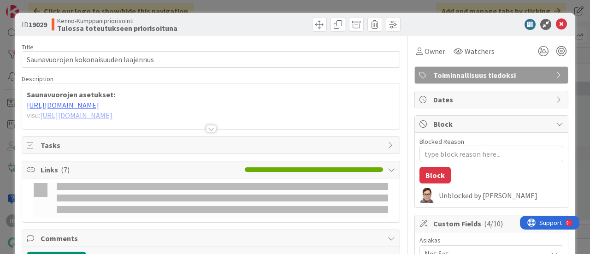
type textarea "x"
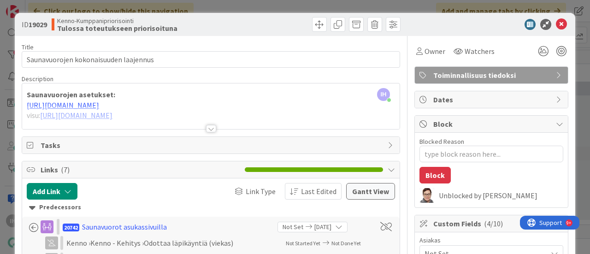
click at [207, 129] on div at bounding box center [211, 128] width 10 height 7
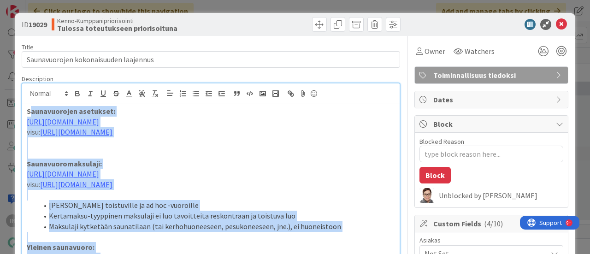
drag, startPoint x: 193, startPoint y: 128, endPoint x: 29, endPoint y: -56, distance: 246.1
click at [29, 0] on html "IH Click our logo to show/hide this navigation Add and manage tabs by clicking …" at bounding box center [295, 127] width 590 height 254
copy div "loremipsumdo sitametco: adipi://eli.seddo.eiu/tempor/0IN1uTlabOrEEt3dolorEM/Ali…"
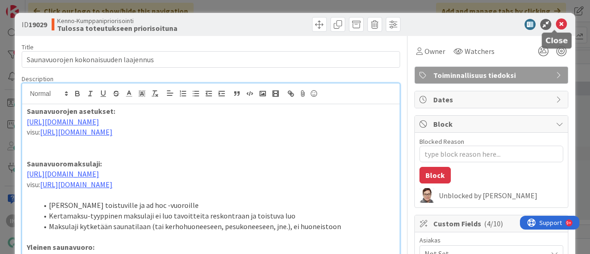
click at [556, 22] on icon at bounding box center [561, 24] width 11 height 11
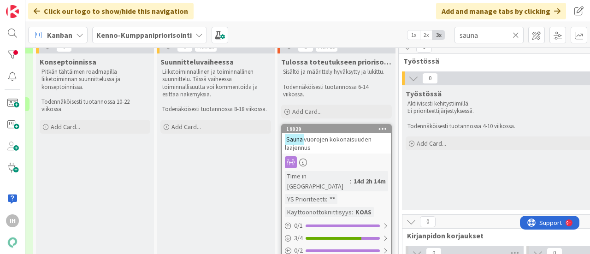
click at [516, 37] on icon at bounding box center [515, 35] width 6 height 8
click at [473, 34] on input "text" at bounding box center [488, 35] width 69 height 17
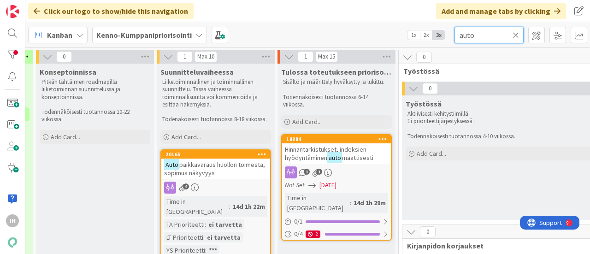
scroll to position [26, 355]
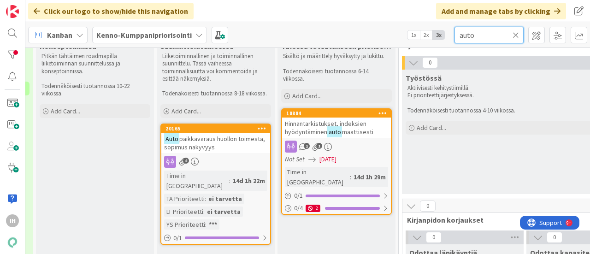
type input "auto"
click at [198, 141] on span "paikkavaraus huollon toimesta, sopimus näkyvyys" at bounding box center [214, 143] width 101 height 17
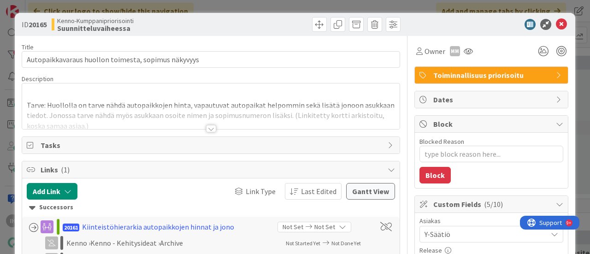
click at [207, 128] on div at bounding box center [211, 128] width 10 height 7
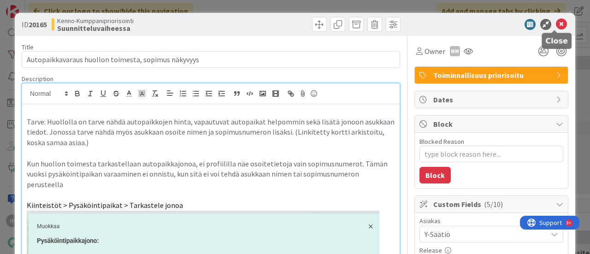
click at [556, 25] on icon at bounding box center [561, 24] width 11 height 11
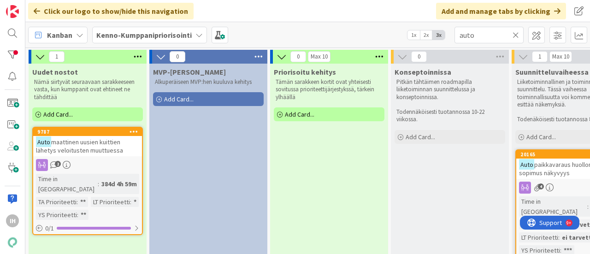
click at [84, 152] on span "maattinen uusien kuittien lähetys veloitusten muuttuessa" at bounding box center [79, 146] width 87 height 17
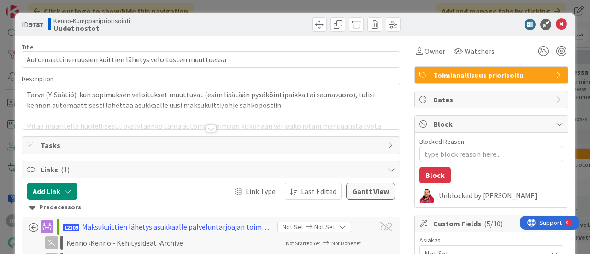
type textarea "x"
click at [209, 128] on div at bounding box center [211, 128] width 10 height 7
